Goal: Information Seeking & Learning: Learn about a topic

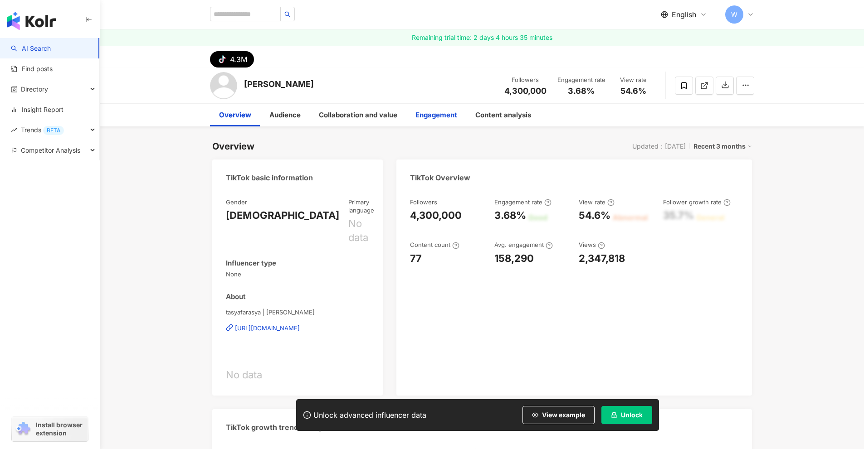
click at [438, 112] on div "Engagement" at bounding box center [436, 115] width 42 height 11
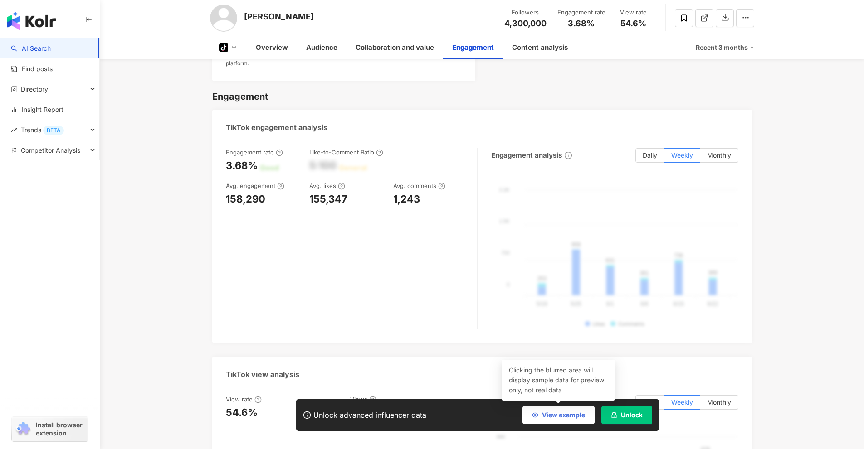
click at [573, 415] on span "View example" at bounding box center [563, 415] width 43 height 7
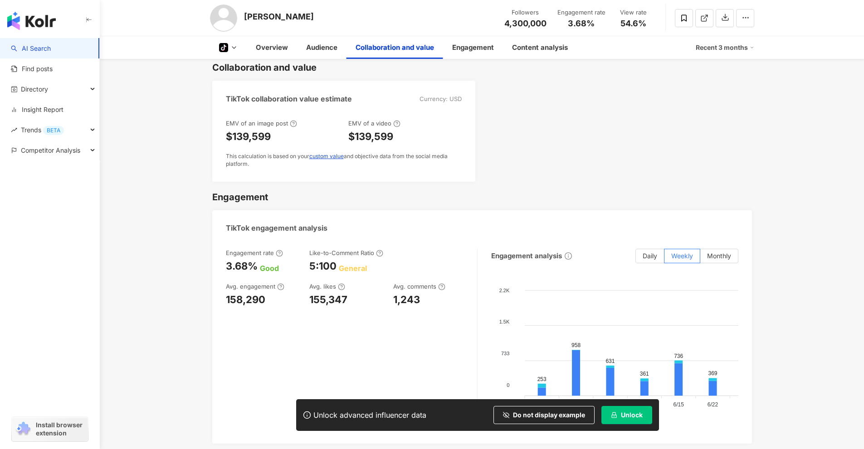
scroll to position [816, 0]
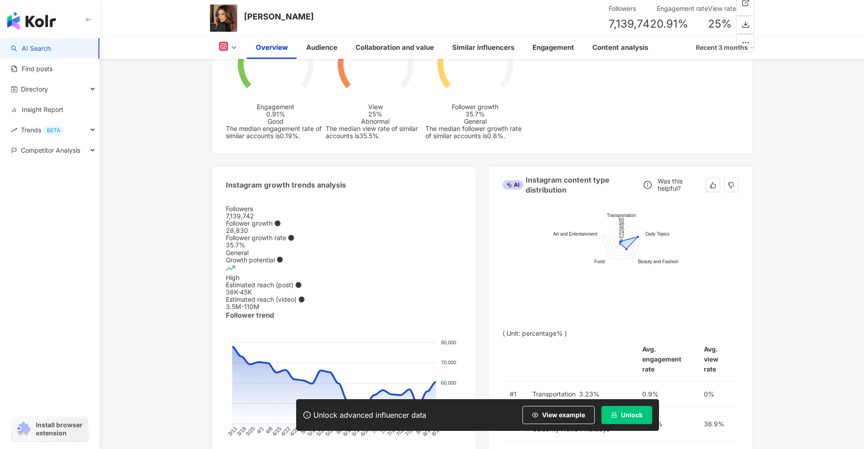
scroll to position [277, 0]
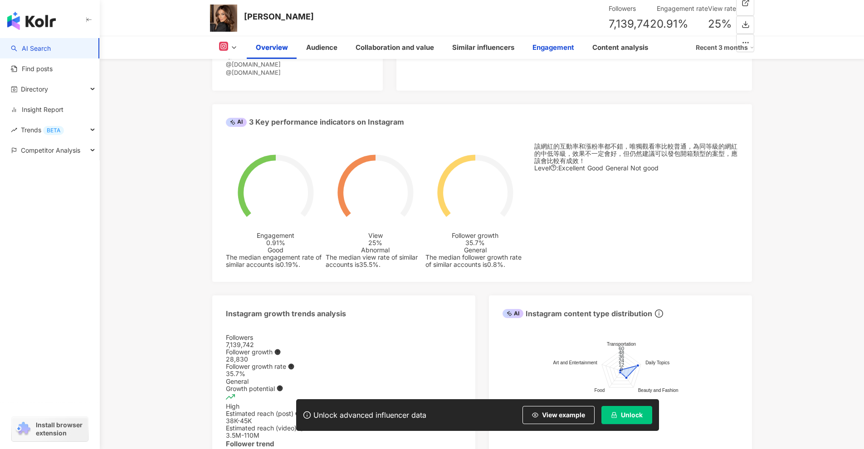
click at [536, 48] on div "Engagement" at bounding box center [553, 47] width 42 height 11
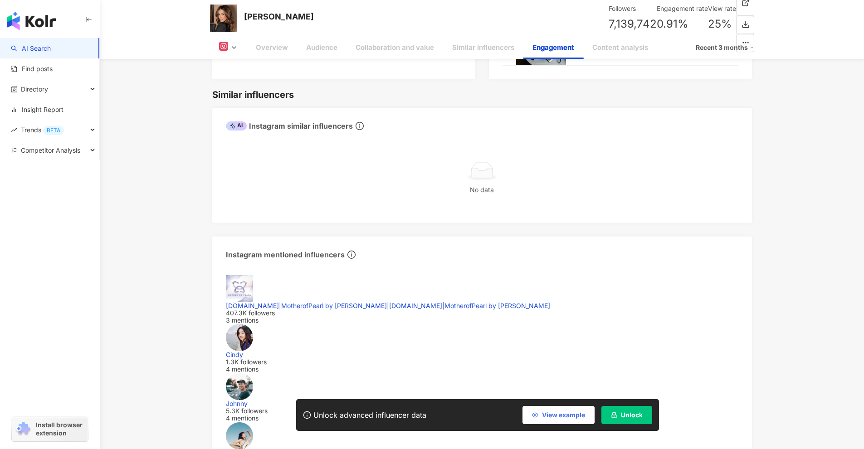
click at [558, 420] on button "View example" at bounding box center [558, 415] width 72 height 18
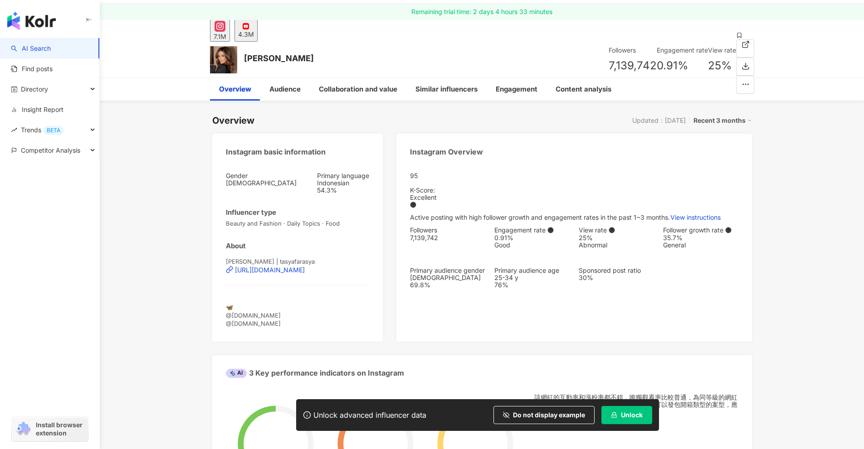
scroll to position [0, 0]
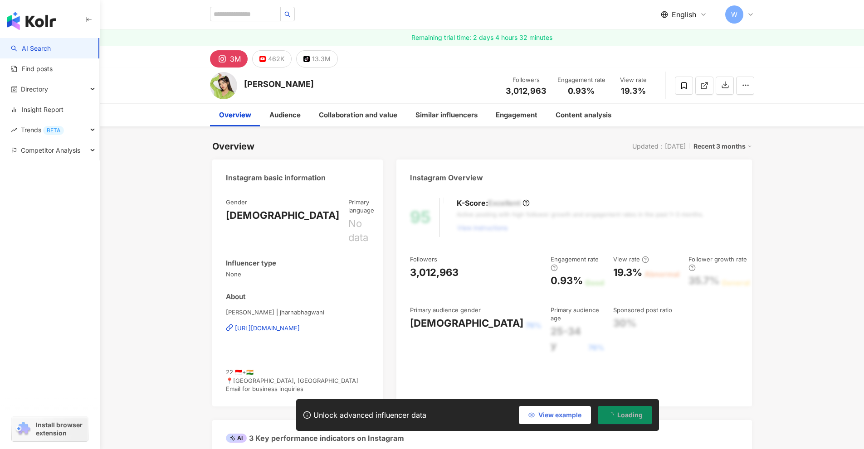
click at [571, 413] on span "View example" at bounding box center [559, 415] width 43 height 7
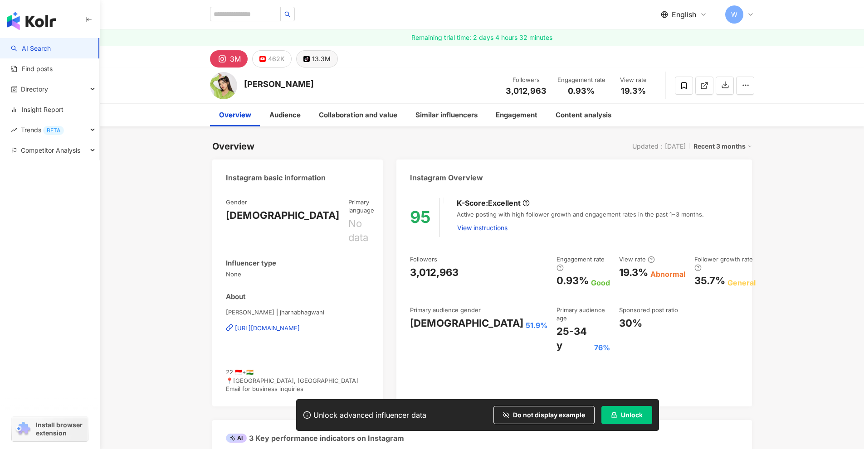
click at [330, 61] on button "tiktok-icon 13.3M" at bounding box center [317, 58] width 42 height 17
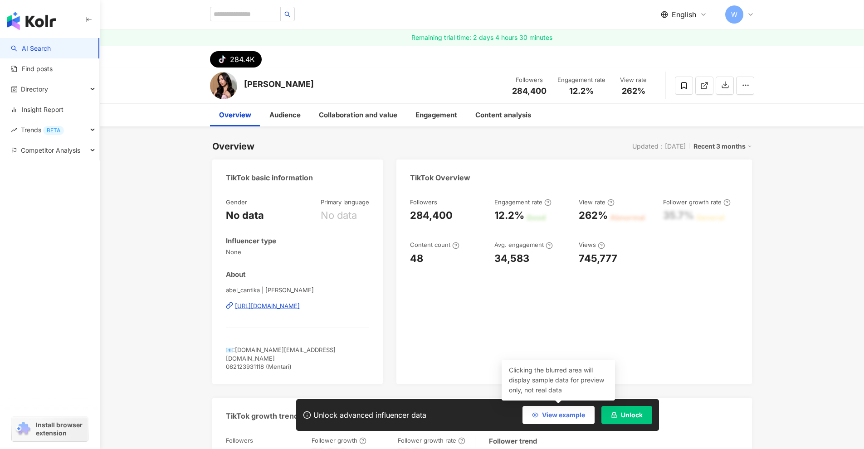
click at [553, 408] on button "View example" at bounding box center [558, 415] width 72 height 18
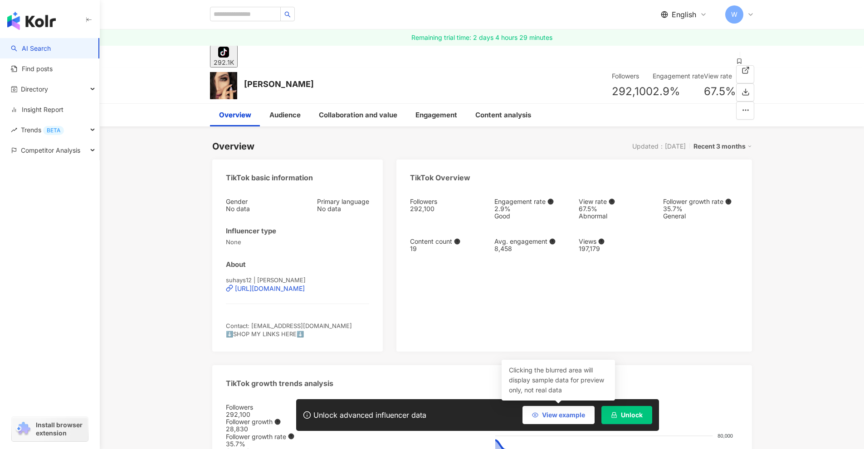
click at [561, 411] on button "View example" at bounding box center [558, 415] width 72 height 18
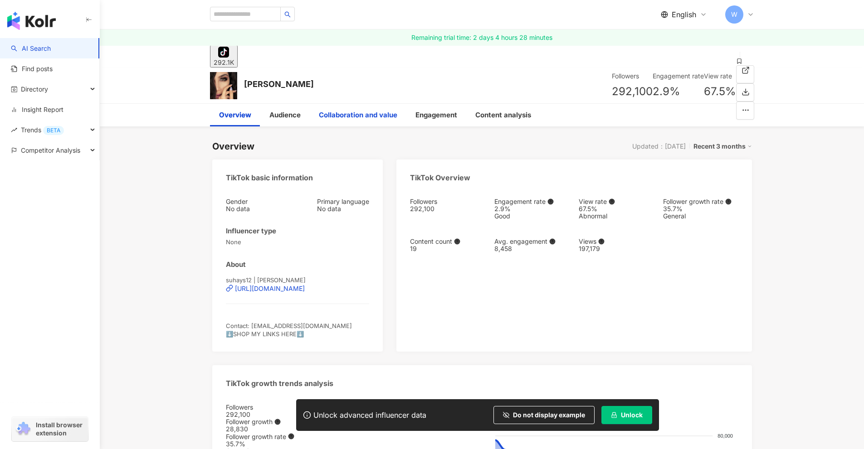
click at [374, 117] on div "Collaboration and value" at bounding box center [358, 115] width 78 height 11
